Goal: Check status: Check status

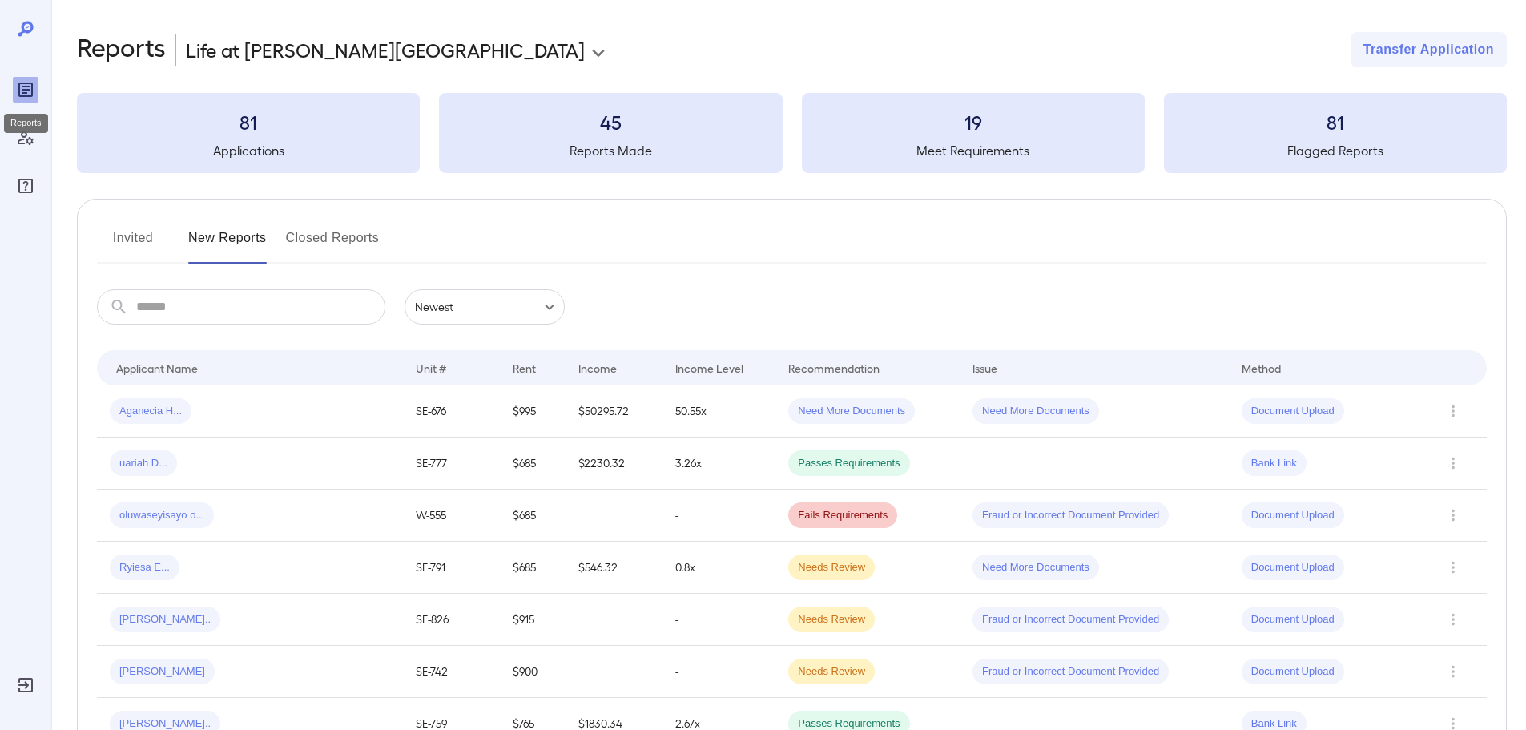
click at [32, 97] on icon "Reports" at bounding box center [25, 89] width 19 height 19
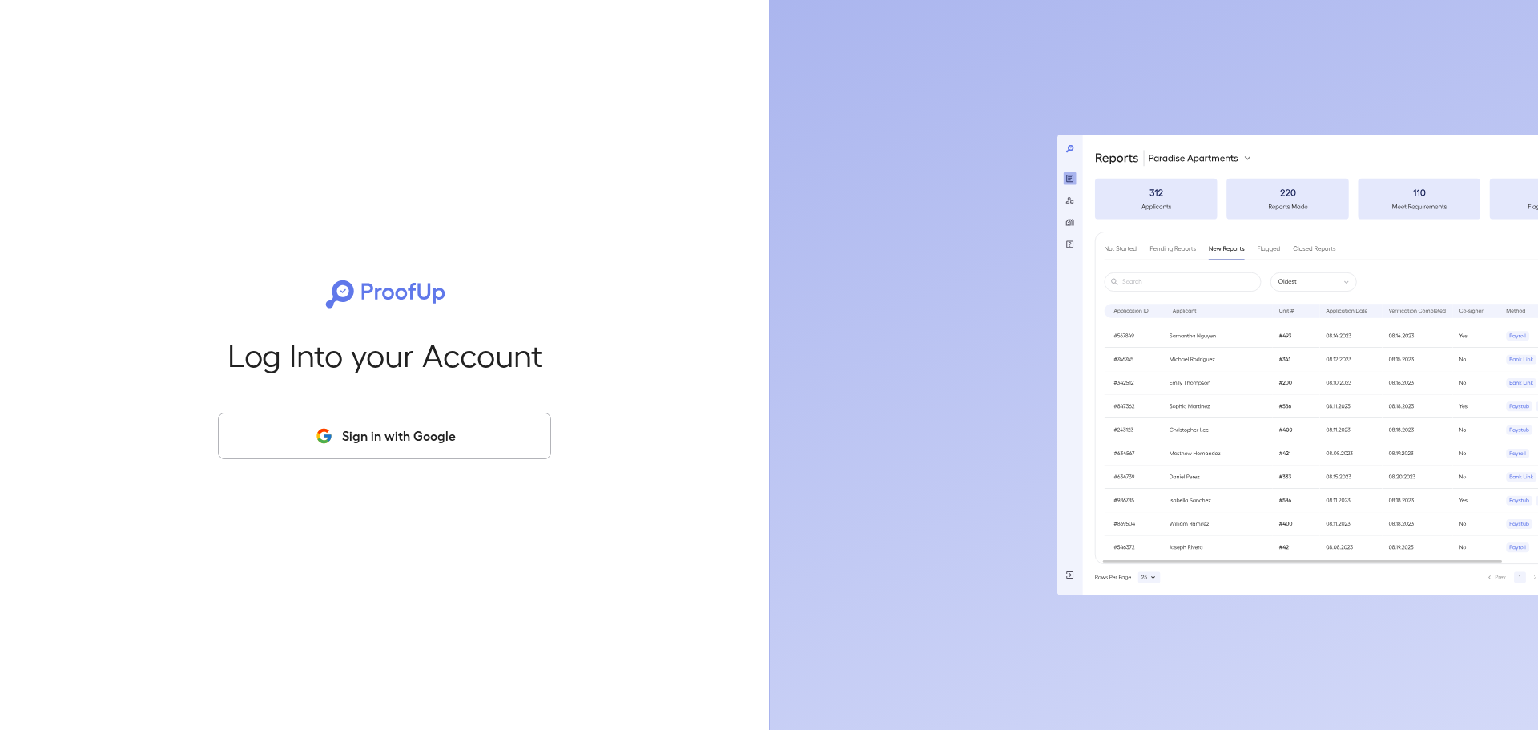
click at [385, 446] on button "Sign in with Google" at bounding box center [384, 436] width 333 height 46
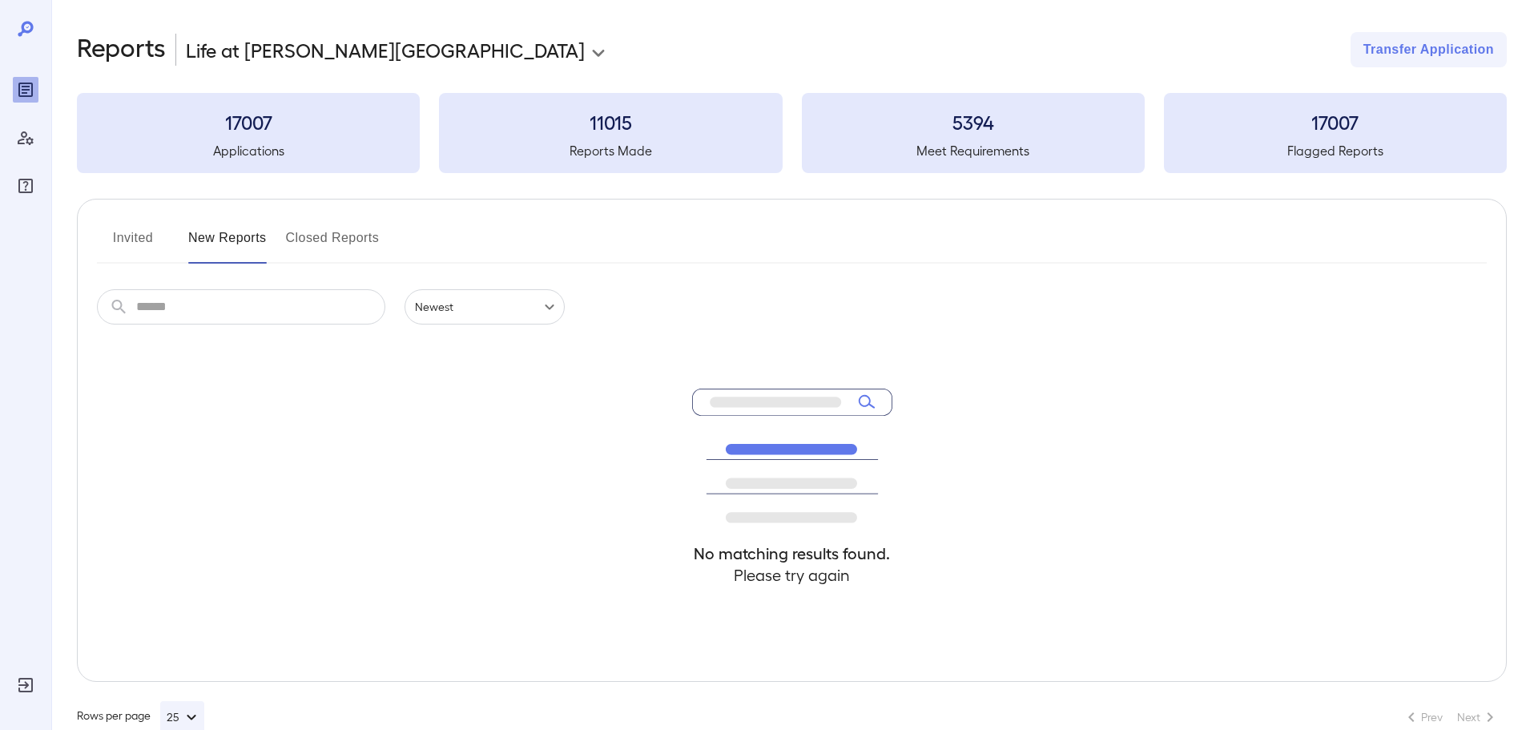
click at [155, 236] on button "Invited" at bounding box center [133, 244] width 72 height 38
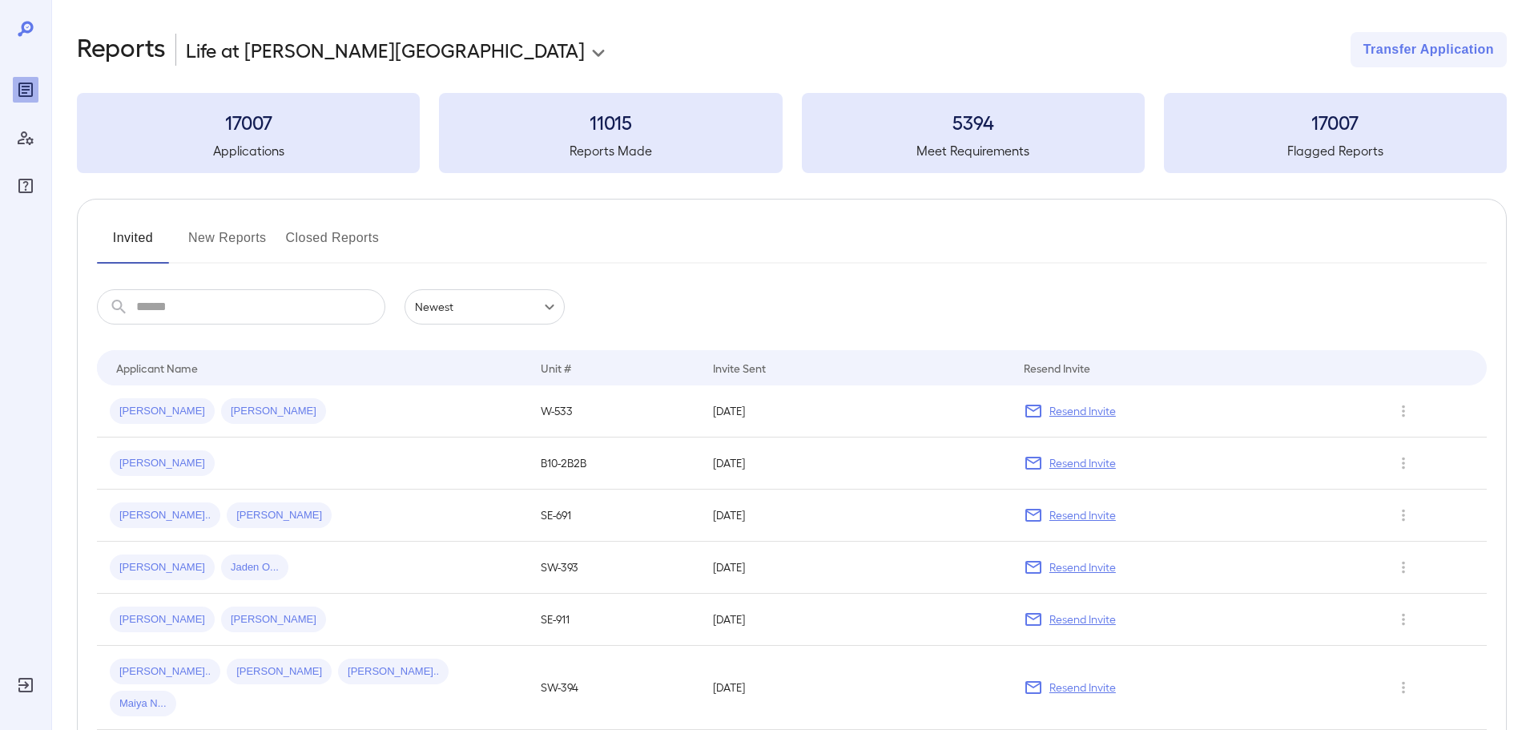
click at [217, 248] on button "New Reports" at bounding box center [227, 244] width 79 height 38
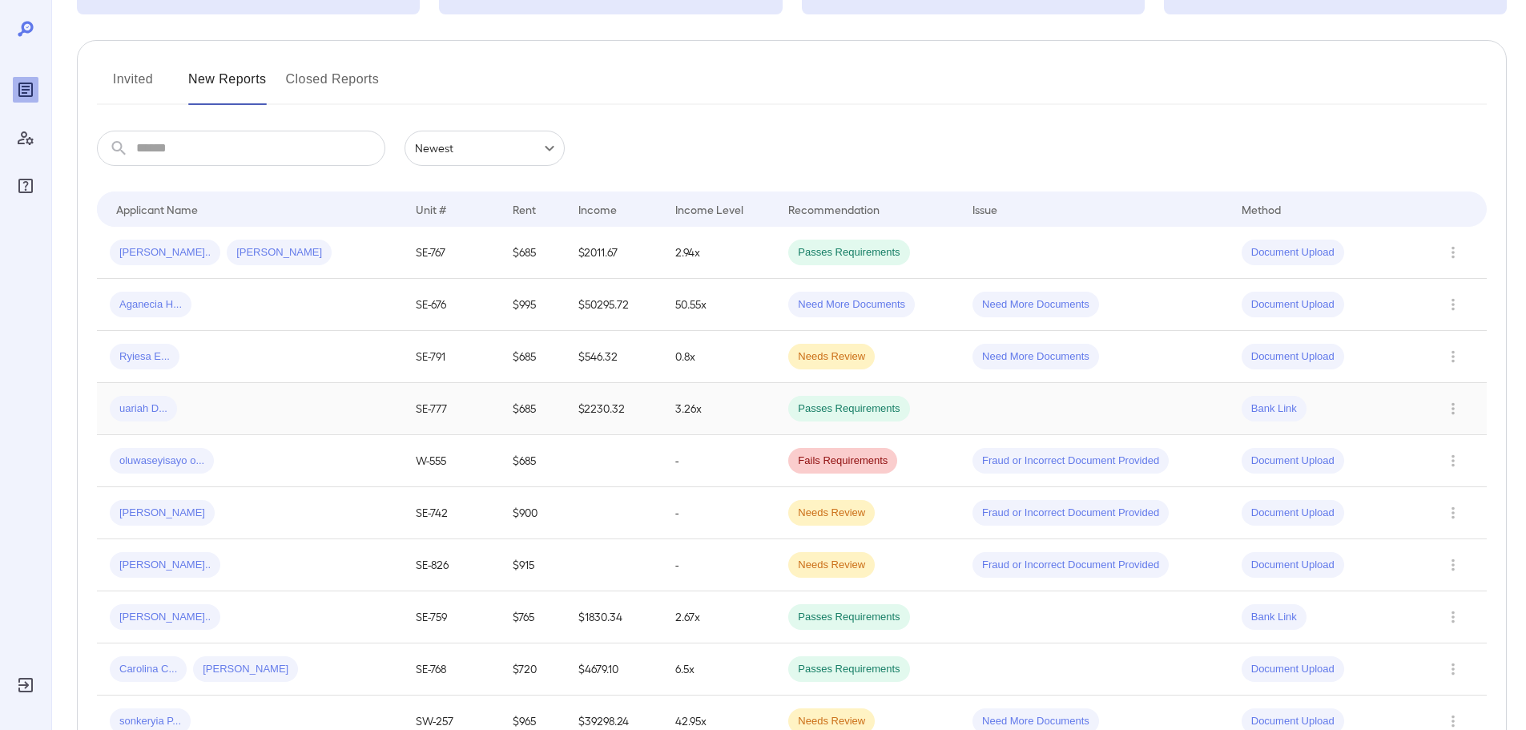
scroll to position [160, 0]
click at [695, 364] on td "0.8x" at bounding box center [720, 355] width 114 height 52
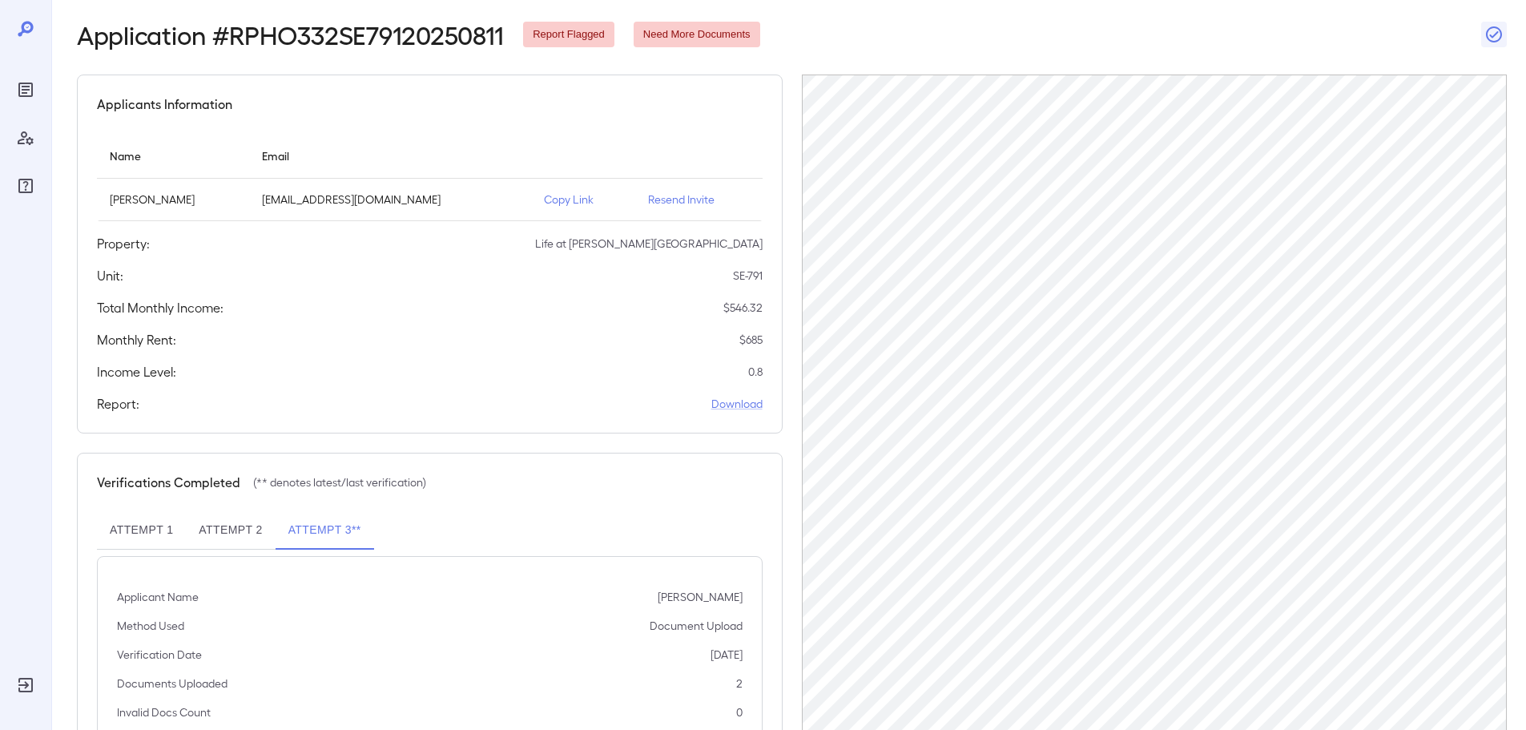
scroll to position [161, 0]
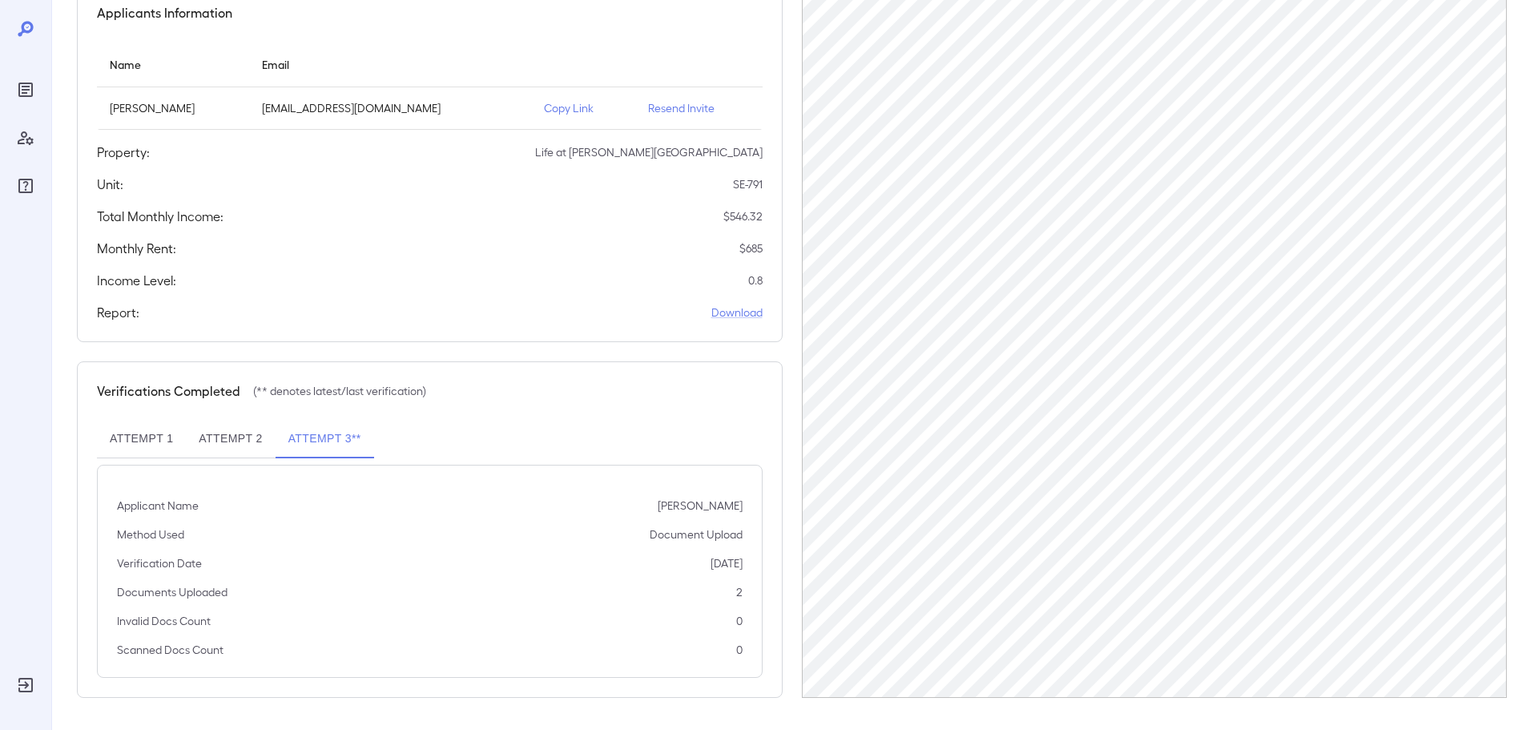
click at [240, 436] on button "Attempt 2" at bounding box center [230, 439] width 89 height 38
click at [159, 441] on button "Attempt 1" at bounding box center [141, 439] width 89 height 38
click at [348, 436] on button "Attempt 3**" at bounding box center [325, 439] width 99 height 38
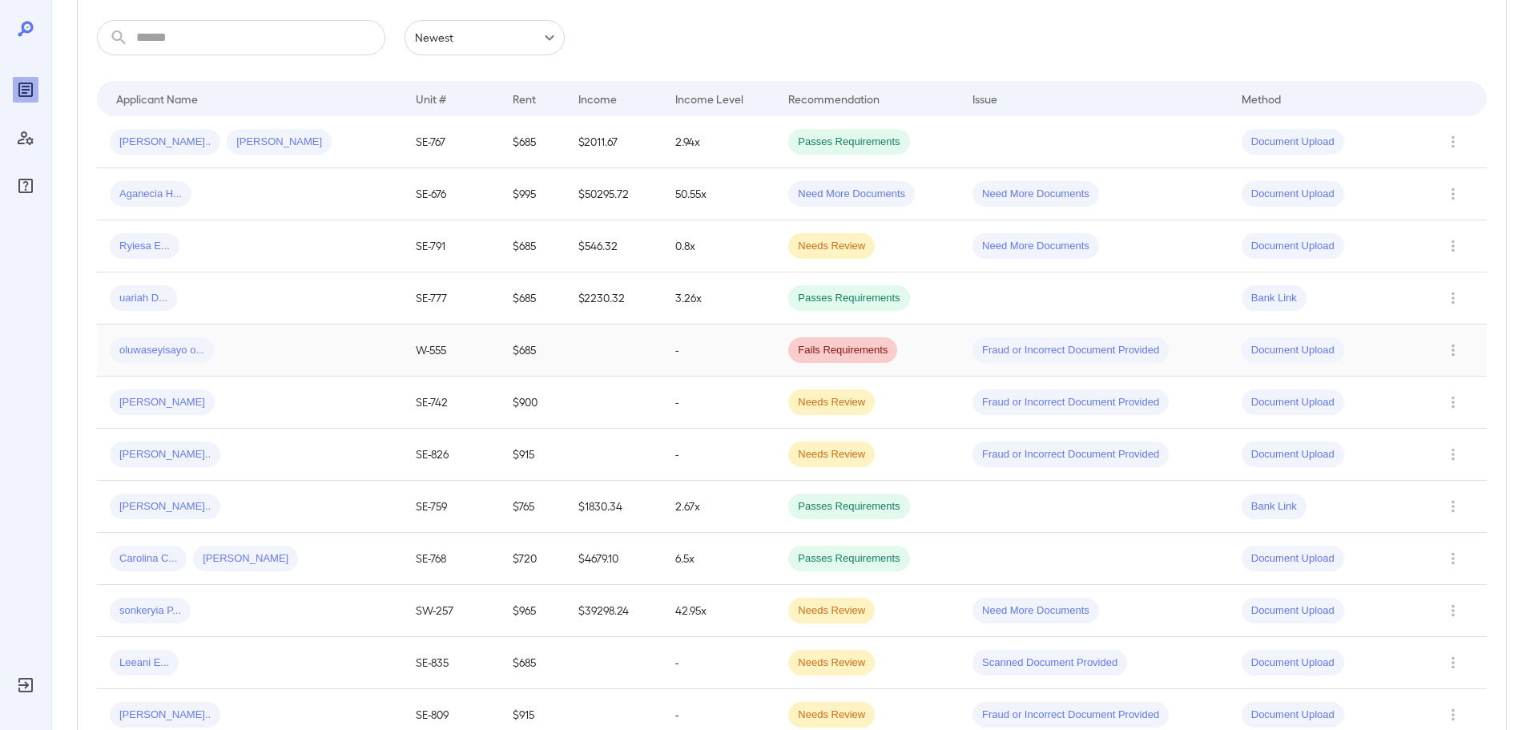
scroll to position [241, 0]
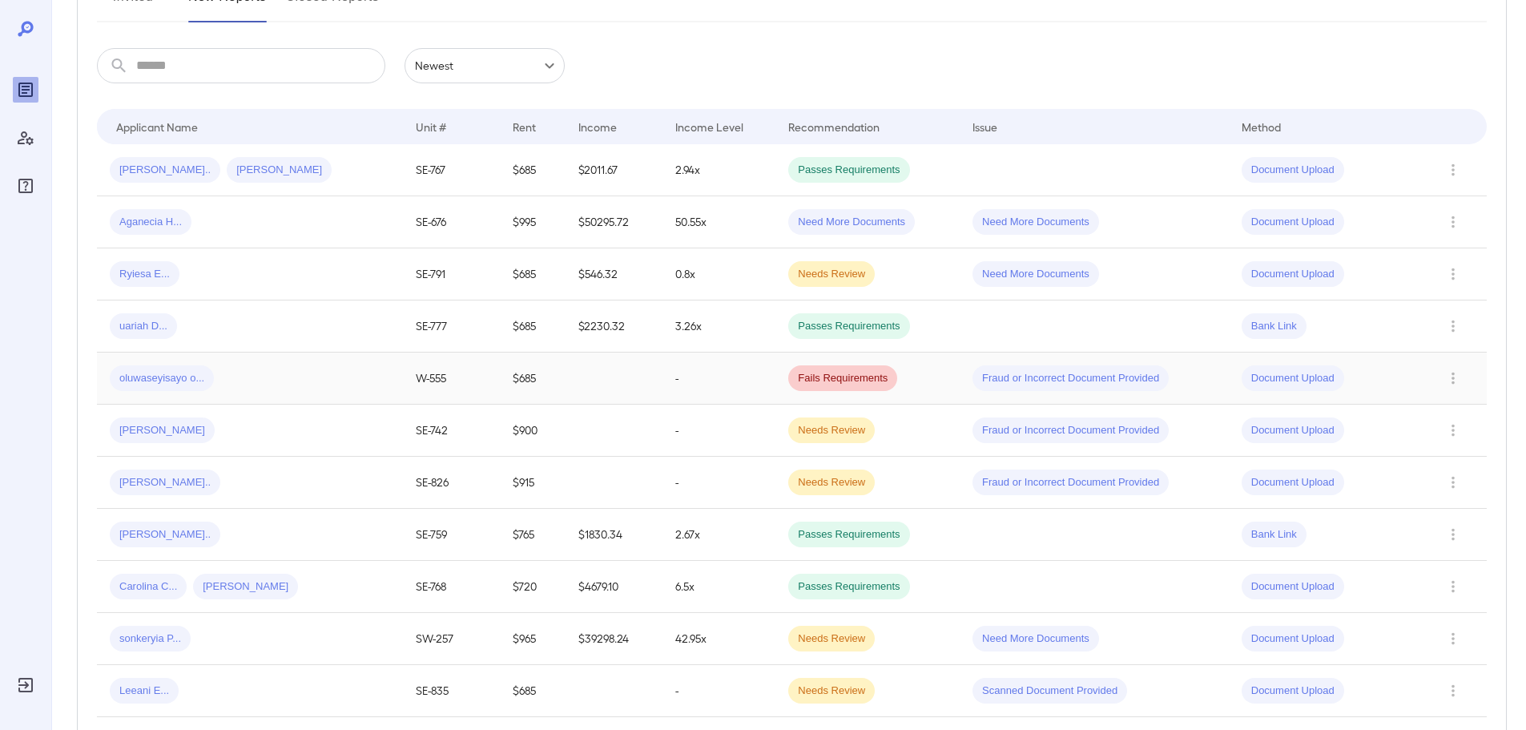
click at [206, 366] on div "oluwaseyisayo o..." at bounding box center [162, 378] width 104 height 26
